Goal: Find specific page/section: Find specific page/section

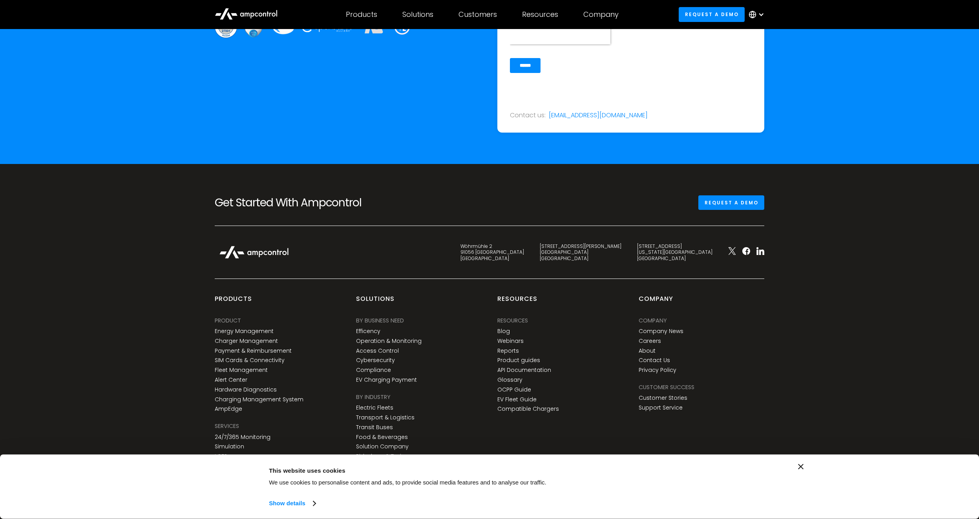
scroll to position [2881, 0]
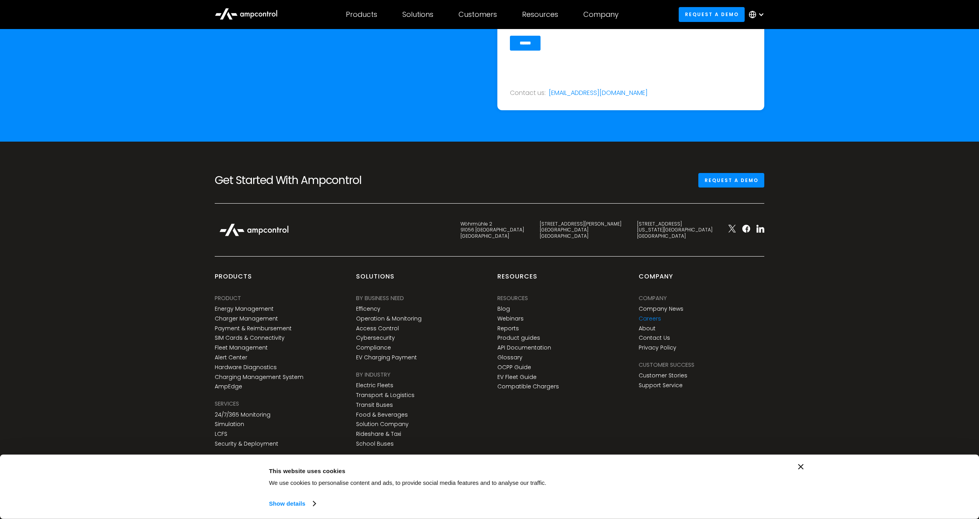
click at [658, 318] on link "Careers" at bounding box center [650, 319] width 22 height 7
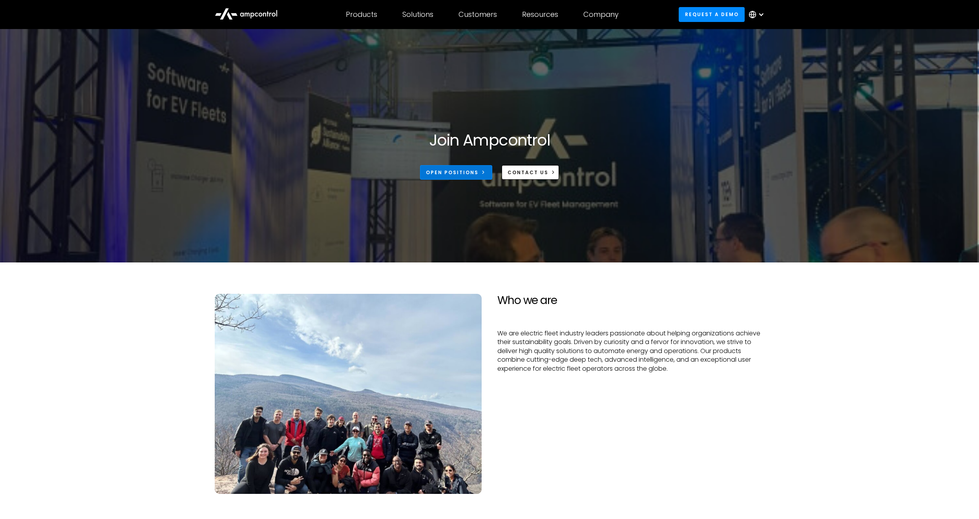
click at [479, 170] on link "Open Positions" at bounding box center [456, 172] width 72 height 15
click at [269, 8] on icon at bounding box center [246, 13] width 63 height 19
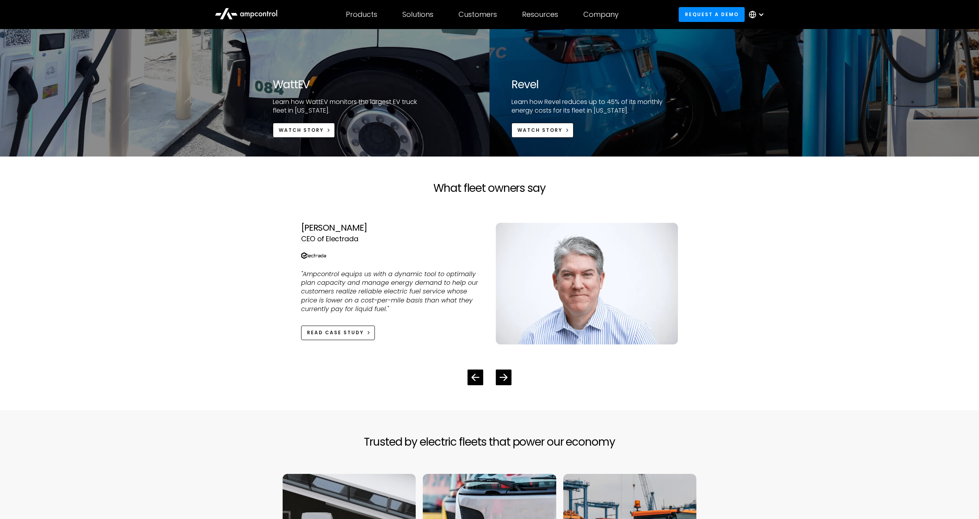
scroll to position [1787, 0]
